Goal: Information Seeking & Learning: Learn about a topic

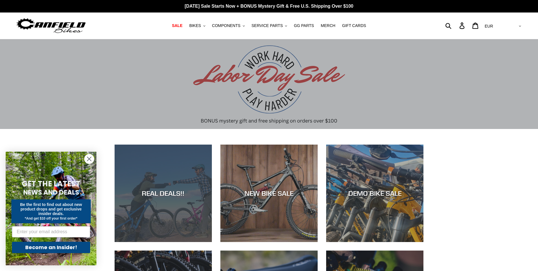
click at [179, 242] on div "REAL DEALS!!" at bounding box center [163, 242] width 97 height 0
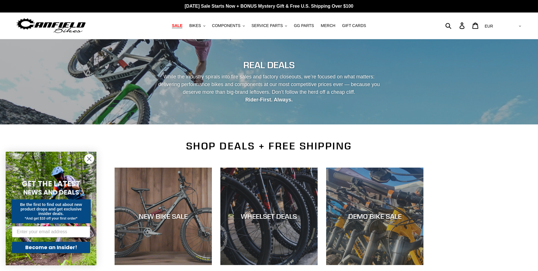
click at [92, 159] on circle "Close dialog" at bounding box center [89, 158] width 9 height 9
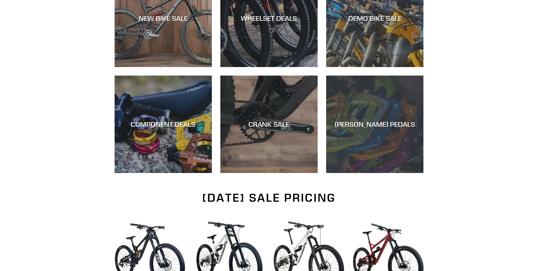
scroll to position [170, 0]
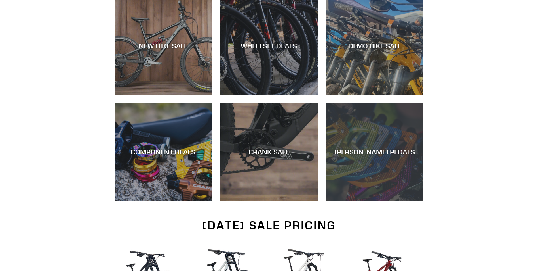
click at [373, 200] on div "CANFIELD PEDALS" at bounding box center [374, 200] width 97 height 0
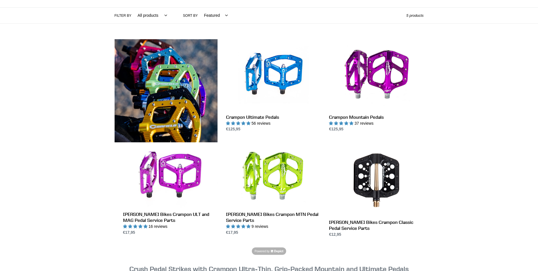
scroll to position [113, 0]
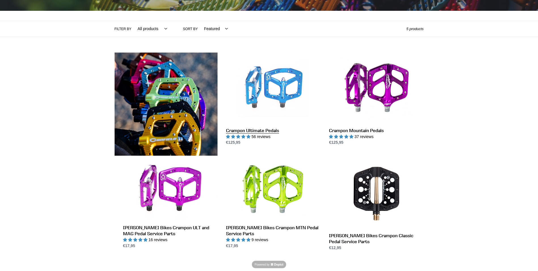
click at [281, 112] on link "Crampon Ultimate Pedals" at bounding box center [273, 98] width 94 height 93
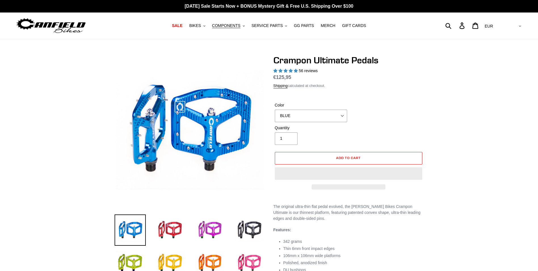
select select "highest-rating"
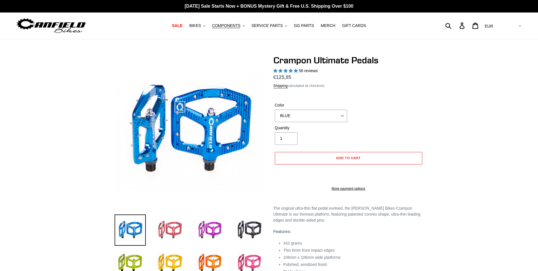
click at [174, 226] on img at bounding box center [169, 229] width 31 height 31
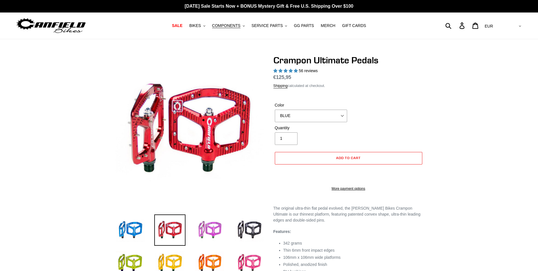
click at [212, 226] on img at bounding box center [209, 229] width 31 height 31
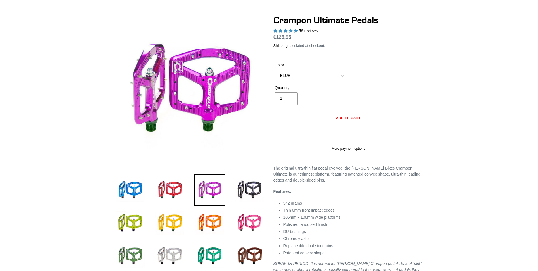
scroll to position [85, 0]
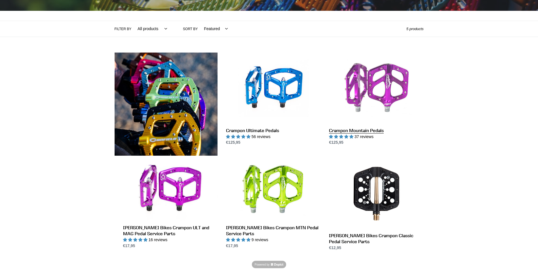
click at [378, 96] on link "Crampon Mountain Pedals" at bounding box center [376, 98] width 94 height 93
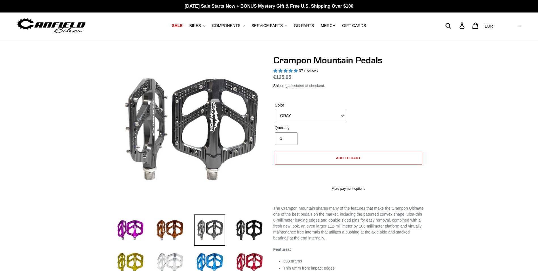
select select "highest-rating"
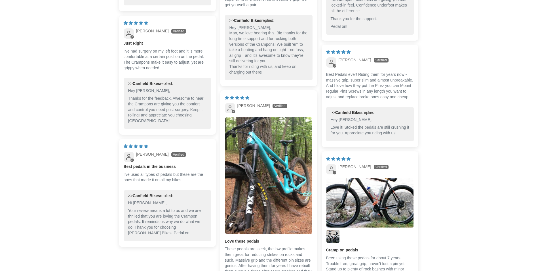
scroll to position [596, 0]
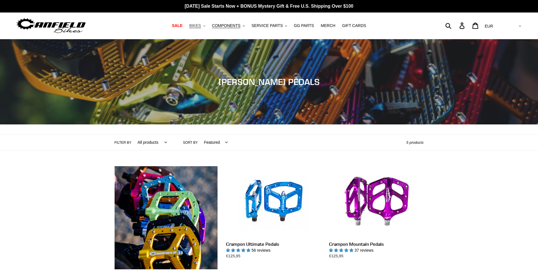
click at [205, 26] on icon "button" at bounding box center [204, 25] width 2 height 1
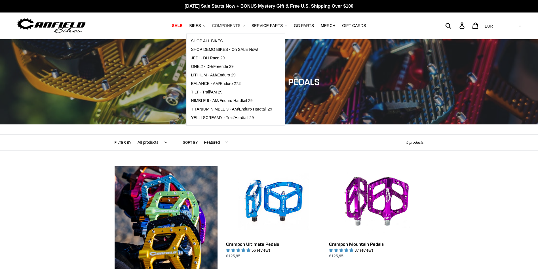
click at [244, 26] on button "COMPONENTS .cls-1{fill:#231f20}" at bounding box center [228, 26] width 38 height 8
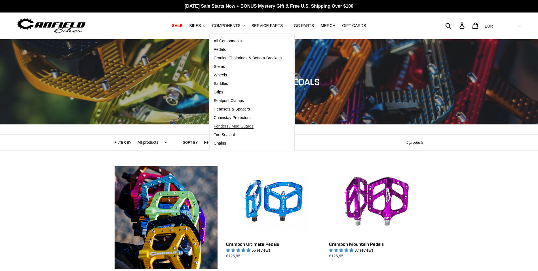
click at [234, 127] on span "Fenders / Mud Guards" at bounding box center [234, 126] width 40 height 5
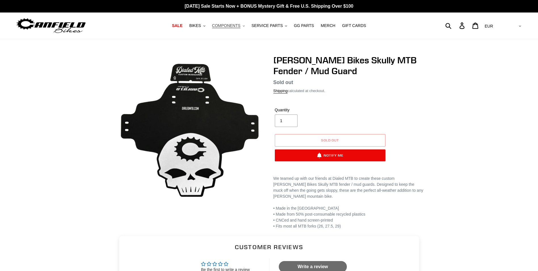
click at [248, 27] on button "COMPONENTS .cls-1{fill:#231f20}" at bounding box center [228, 26] width 38 height 8
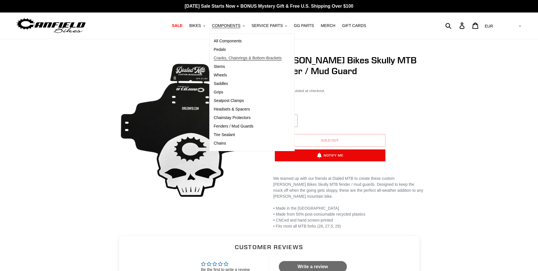
click at [248, 59] on span "Cranks, Chainrings & Bottom-Brackets" at bounding box center [248, 58] width 68 height 5
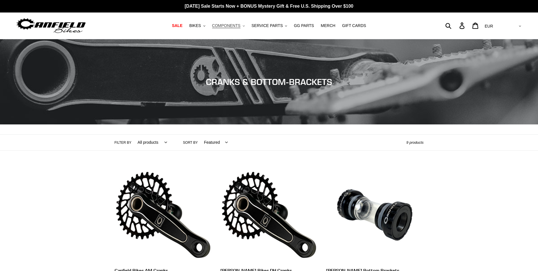
click at [245, 25] on button "COMPONENTS .cls-1{fill:#231f20}" at bounding box center [228, 26] width 38 height 8
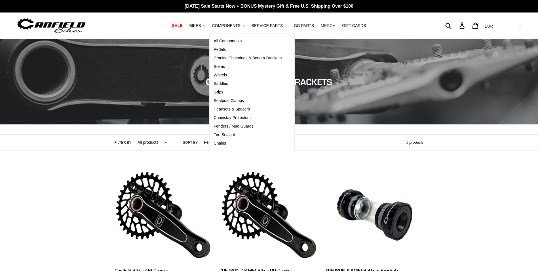
click at [325, 24] on span "MERCH" at bounding box center [328, 25] width 14 height 5
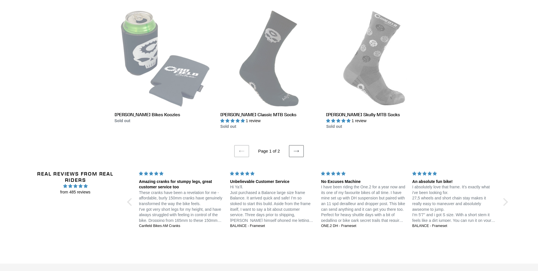
scroll to position [1078, 0]
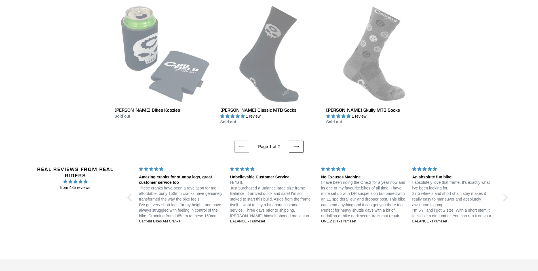
click at [296, 144] on icon at bounding box center [297, 147] width 6 height 6
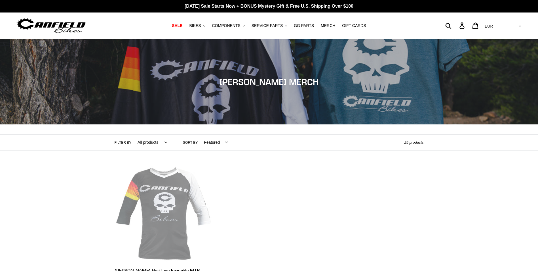
drag, startPoint x: 44, startPoint y: 124, endPoint x: 58, endPoint y: 56, distance: 69.2
click at [208, 28] on button "BIKES .cls-1{fill:#231f20}" at bounding box center [197, 26] width 22 height 8
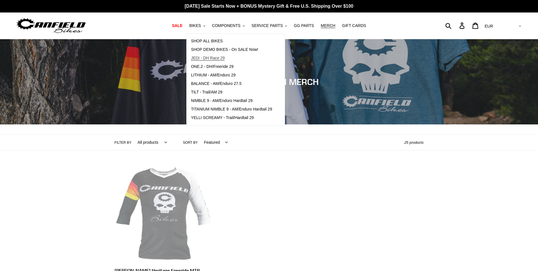
click at [216, 58] on span "JEDI - DH Race 29" at bounding box center [208, 58] width 34 height 5
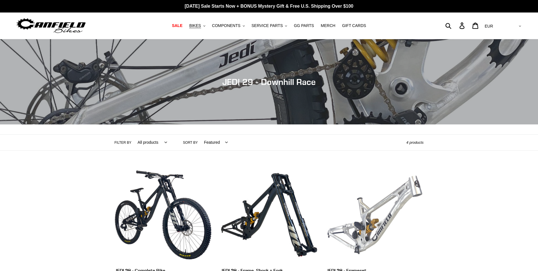
click at [379, 210] on link "JEDI 29 - Frameset" at bounding box center [374, 225] width 97 height 119
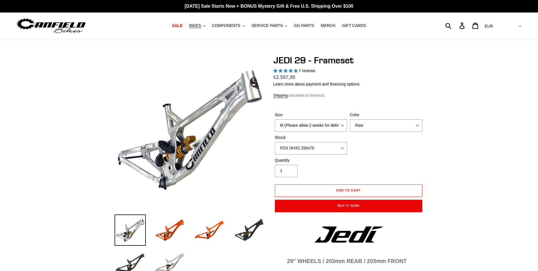
select select "highest-rating"
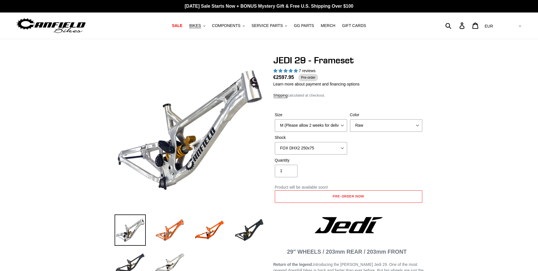
click at [166, 234] on img at bounding box center [169, 229] width 31 height 31
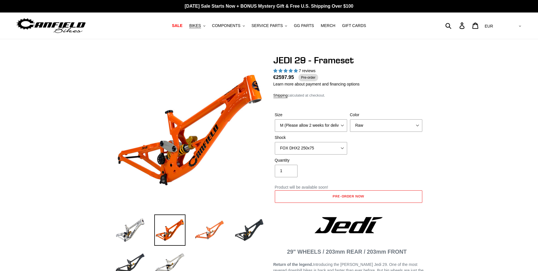
click at [216, 231] on img at bounding box center [209, 229] width 31 height 31
